Goal: Information Seeking & Learning: Check status

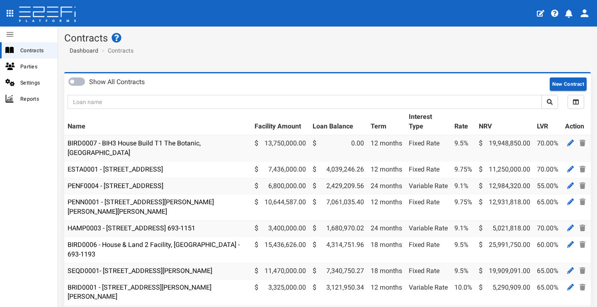
click at [405, 27] on section "Contracts Dashboard Contracts" at bounding box center [327, 46] width 539 height 39
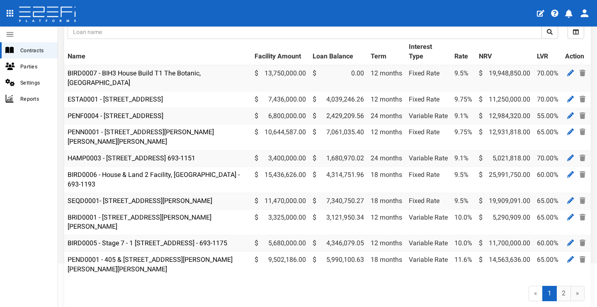
scroll to position [80, 0]
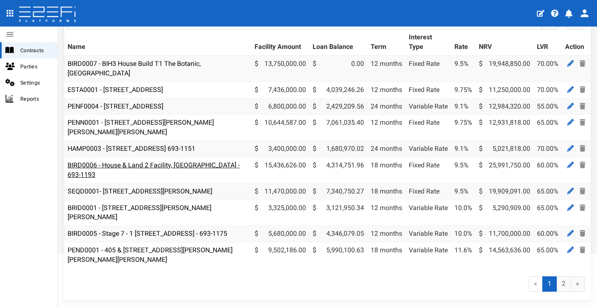
click at [197, 161] on link "BIRD0006 - House & Land 2 Facility, [GEOGRAPHIC_DATA] - 693-1193" at bounding box center [154, 169] width 172 height 17
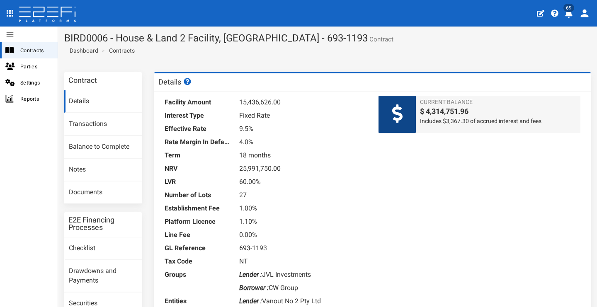
scroll to position [13, 0]
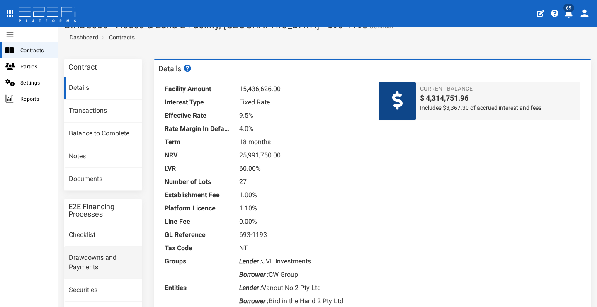
click at [106, 249] on link "Drawdowns and Payments" at bounding box center [103, 263] width 78 height 32
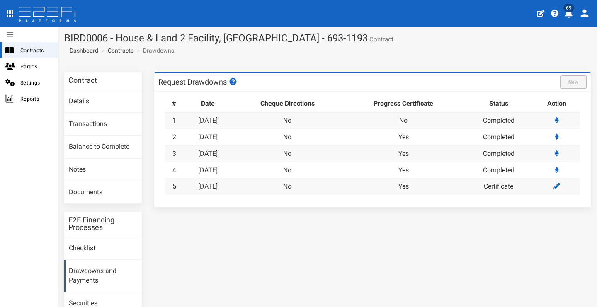
click at [214, 185] on link "[DATE]" at bounding box center [208, 187] width 20 height 8
click at [215, 169] on link "[DATE]" at bounding box center [208, 170] width 20 height 8
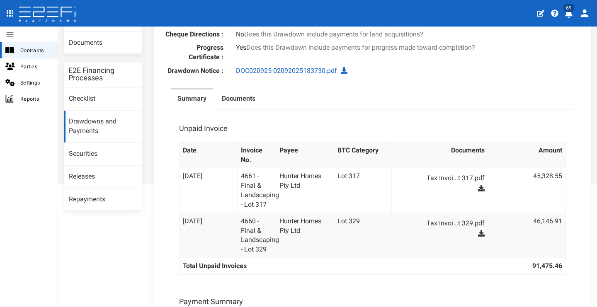
scroll to position [92, 0]
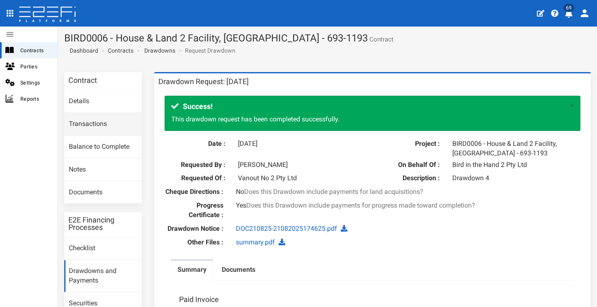
click at [103, 123] on link "Transactions" at bounding box center [103, 124] width 78 height 22
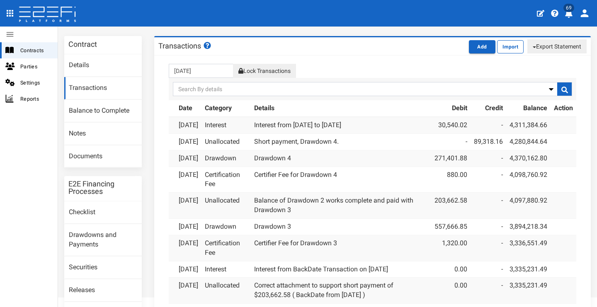
scroll to position [57, 0]
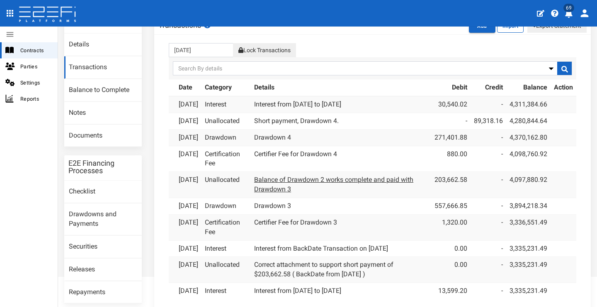
click at [348, 193] on link "Balance of Drawdown 2 works complete and paid with Drawdown 3" at bounding box center [333, 184] width 159 height 17
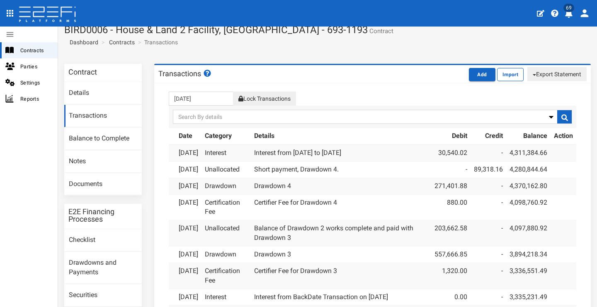
scroll to position [36, 0]
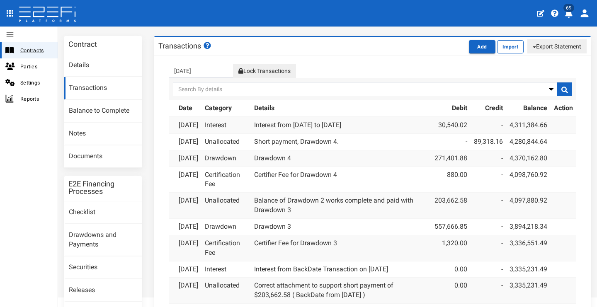
click at [33, 52] on span "Contracts" at bounding box center [35, 51] width 31 height 10
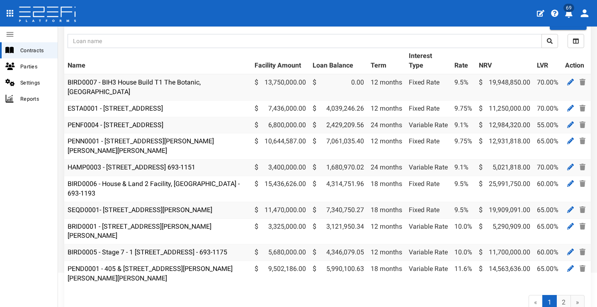
scroll to position [108, 0]
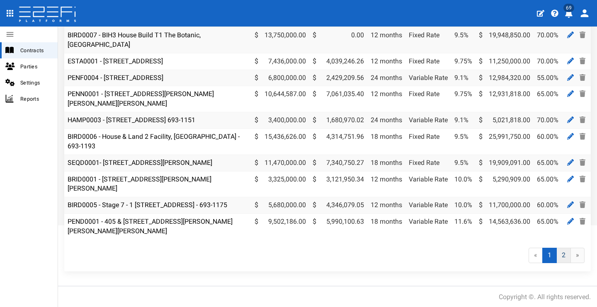
click at [559, 257] on link "2" at bounding box center [564, 255] width 15 height 15
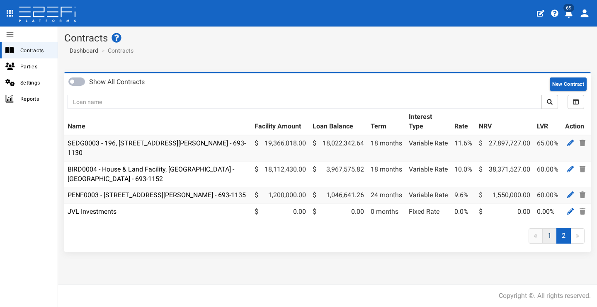
click at [553, 244] on link "1" at bounding box center [550, 236] width 15 height 15
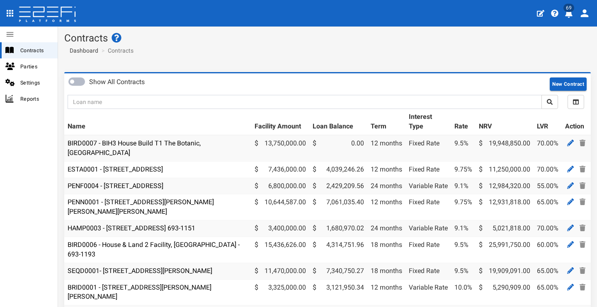
click at [567, 15] on icon "profile" at bounding box center [569, 14] width 7 height 8
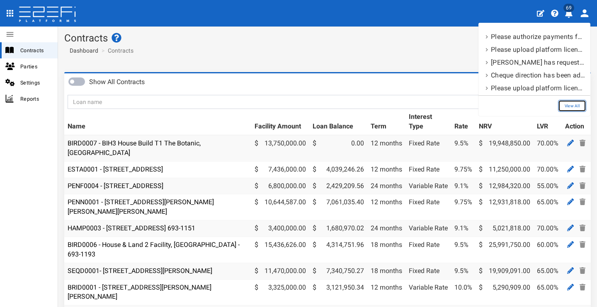
click at [576, 105] on link "View All" at bounding box center [572, 106] width 28 height 12
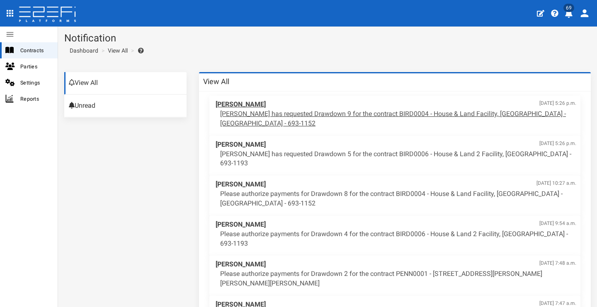
click at [312, 112] on p "[PERSON_NAME] has requested Drawdown 9 for the contract BIRD0004 - House & Land…" at bounding box center [398, 119] width 356 height 19
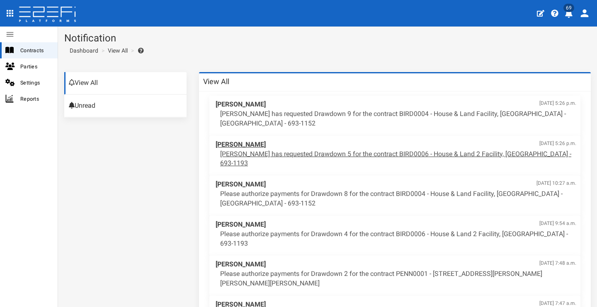
click at [373, 147] on span "[PERSON_NAME] [DATE] 5:26 p.m." at bounding box center [396, 145] width 361 height 10
